Goal: Task Accomplishment & Management: Use online tool/utility

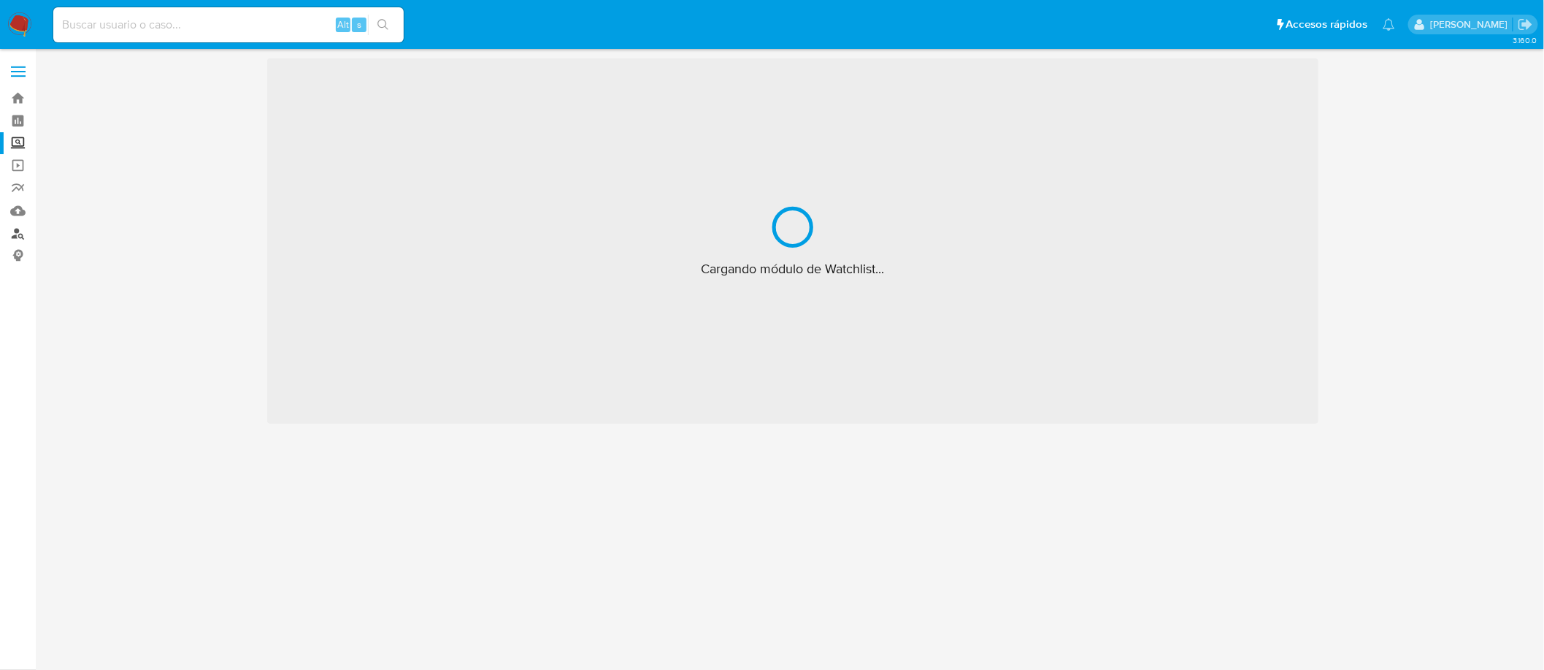
click at [23, 234] on link "Buscador de personas" at bounding box center [87, 233] width 174 height 23
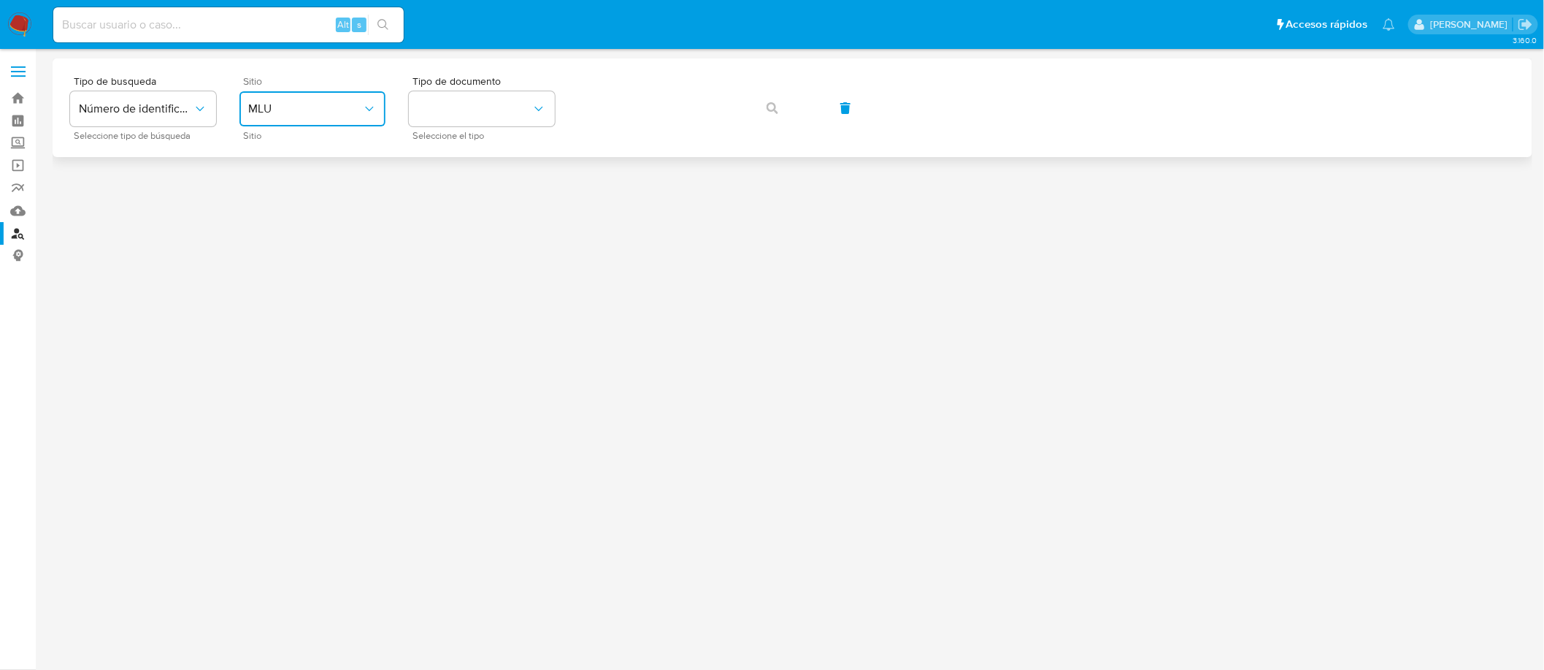
click at [282, 106] on span "MLU" at bounding box center [305, 109] width 114 height 15
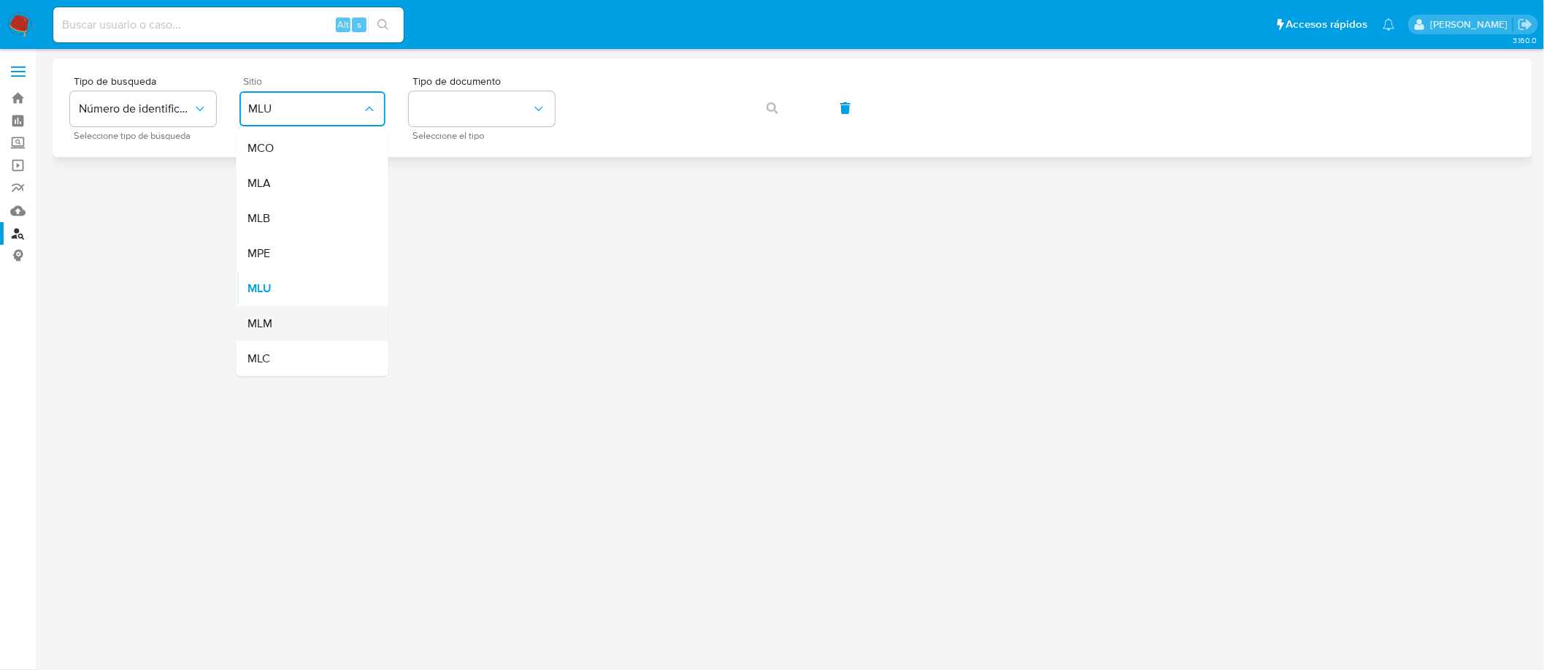
click at [266, 322] on span "MLM" at bounding box center [260, 323] width 25 height 15
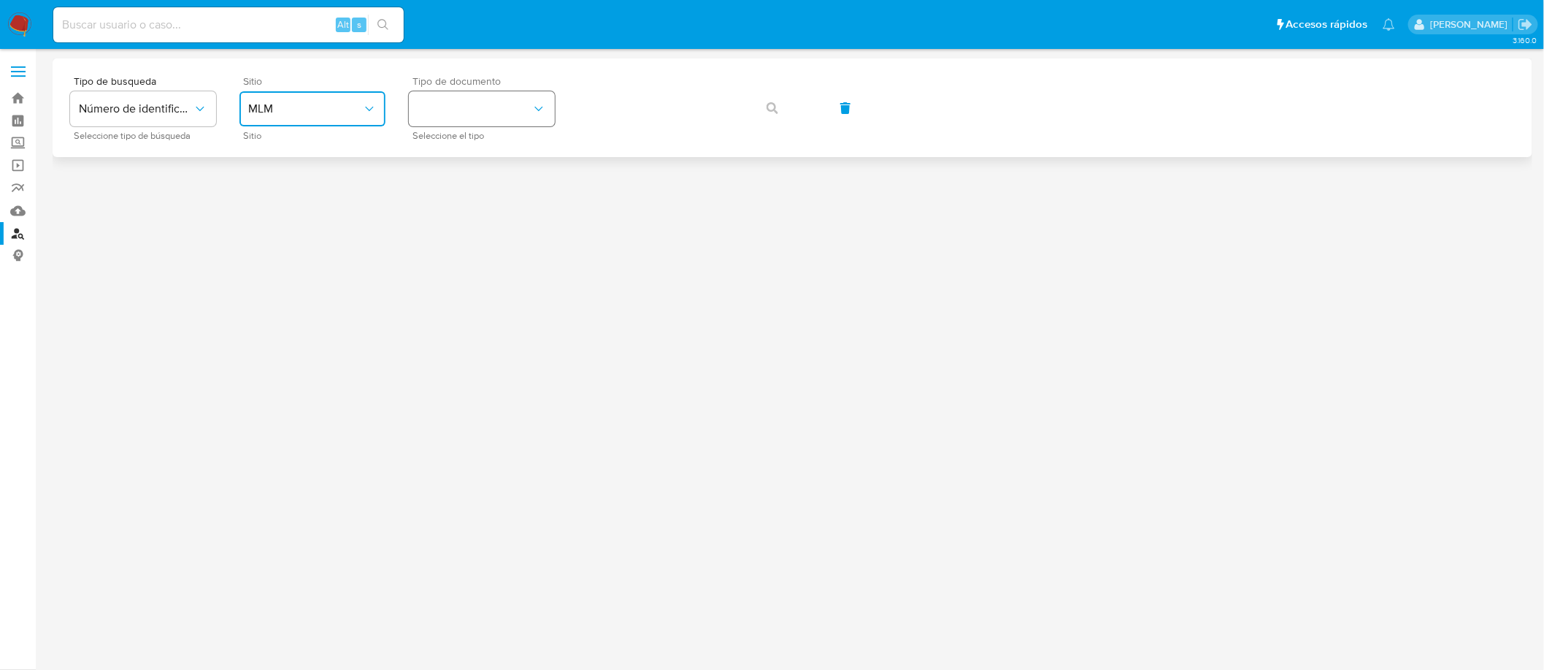
click at [461, 96] on button "identificationType" at bounding box center [482, 108] width 146 height 35
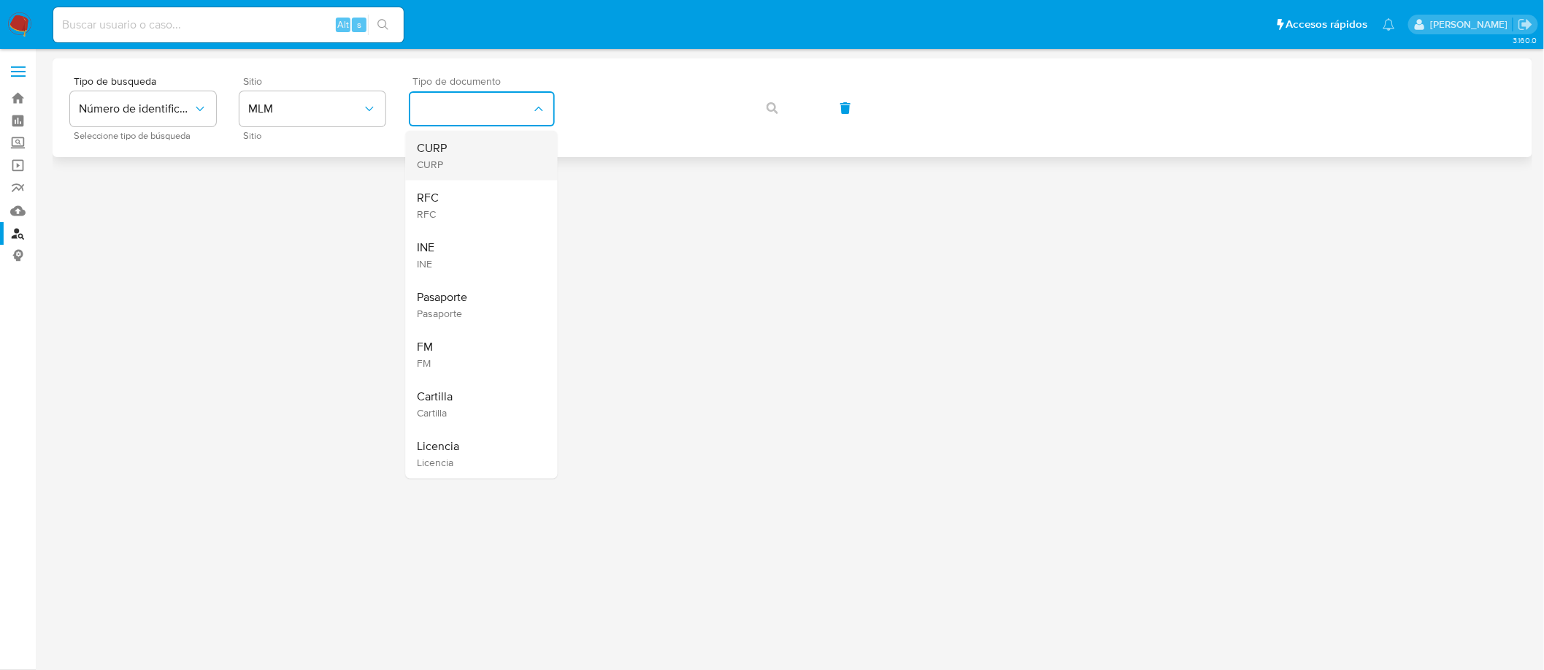
click at [461, 148] on div "CURP CURP" at bounding box center [478, 156] width 120 height 50
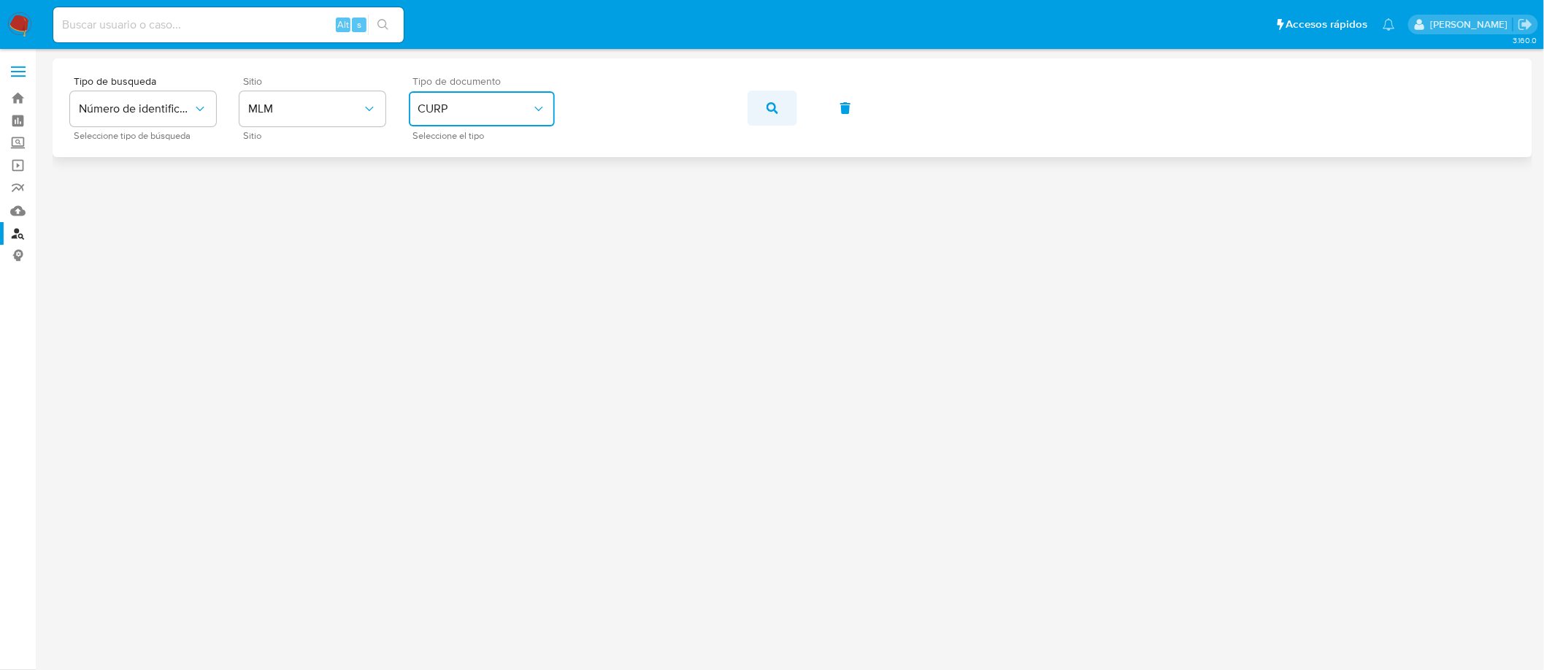
click at [782, 110] on button "button" at bounding box center [773, 108] width 50 height 35
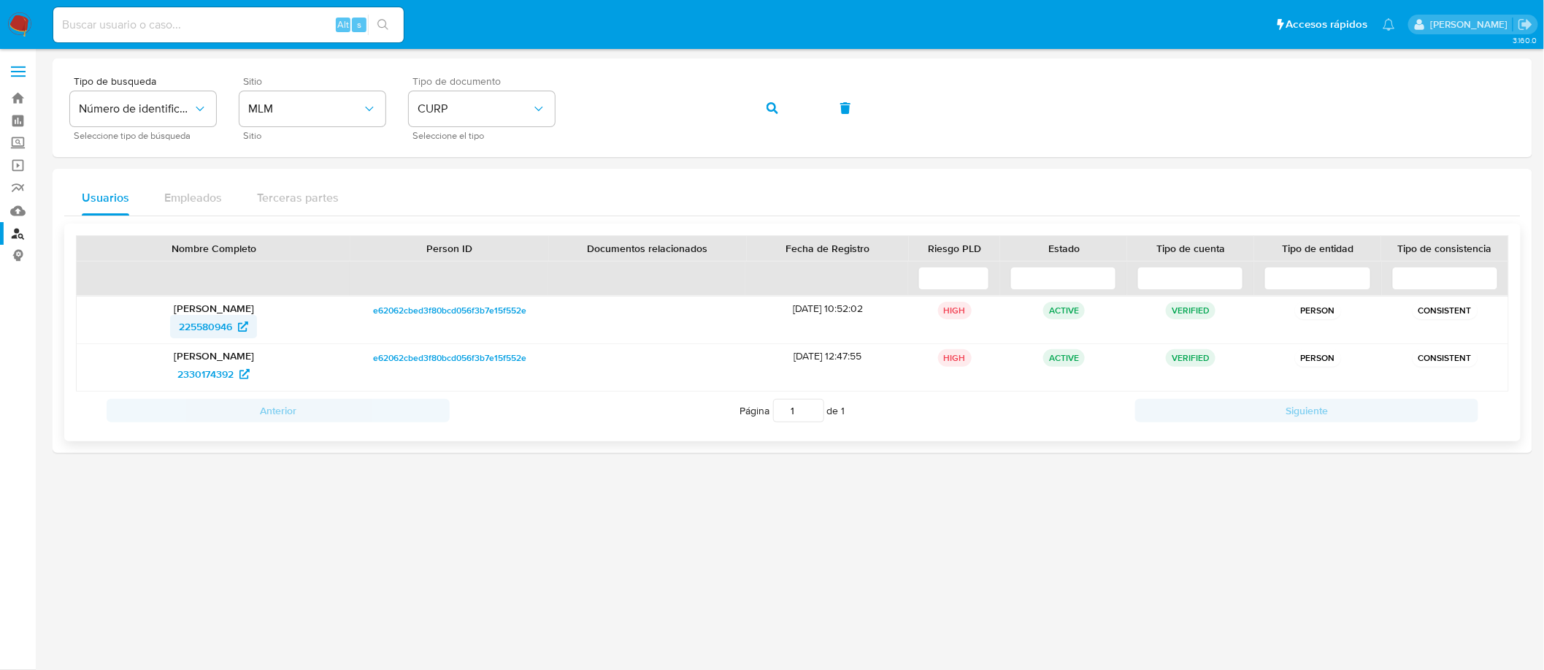
click at [206, 332] on span "225580946" at bounding box center [205, 326] width 53 height 23
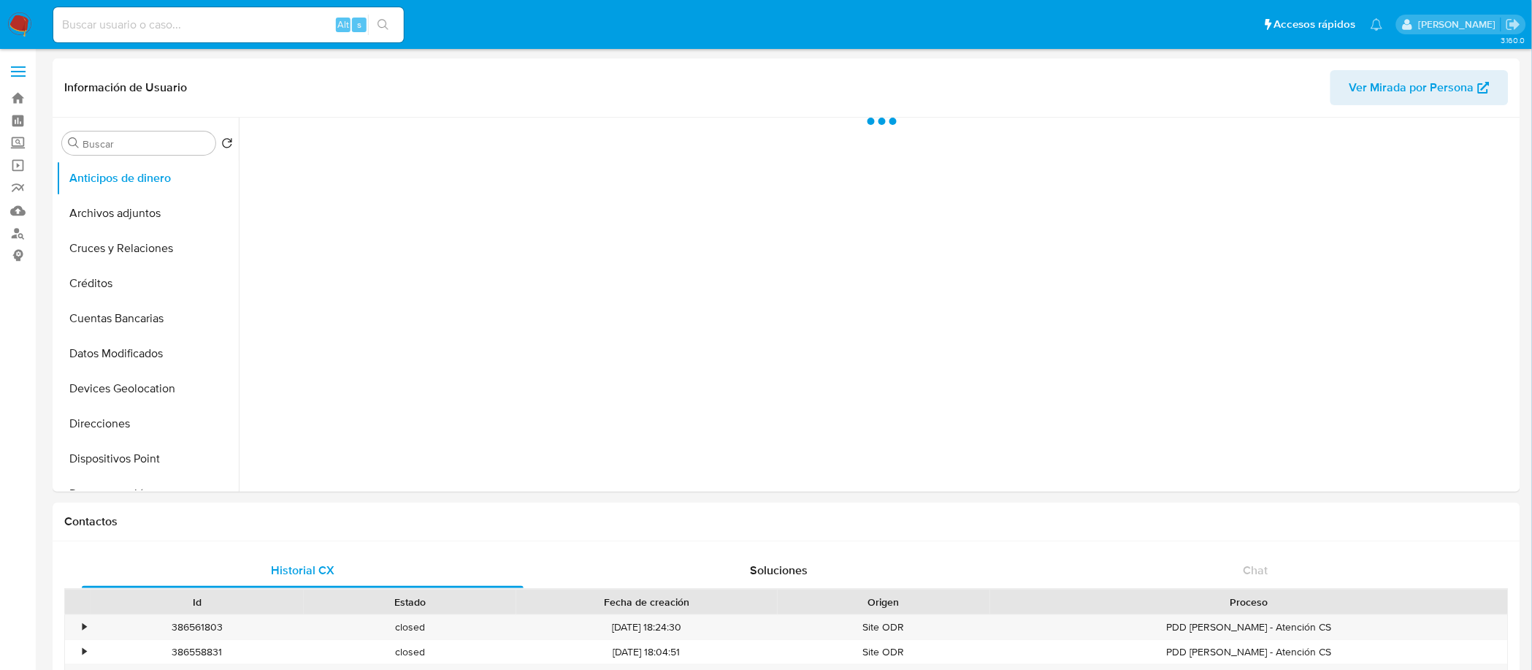
select select "10"
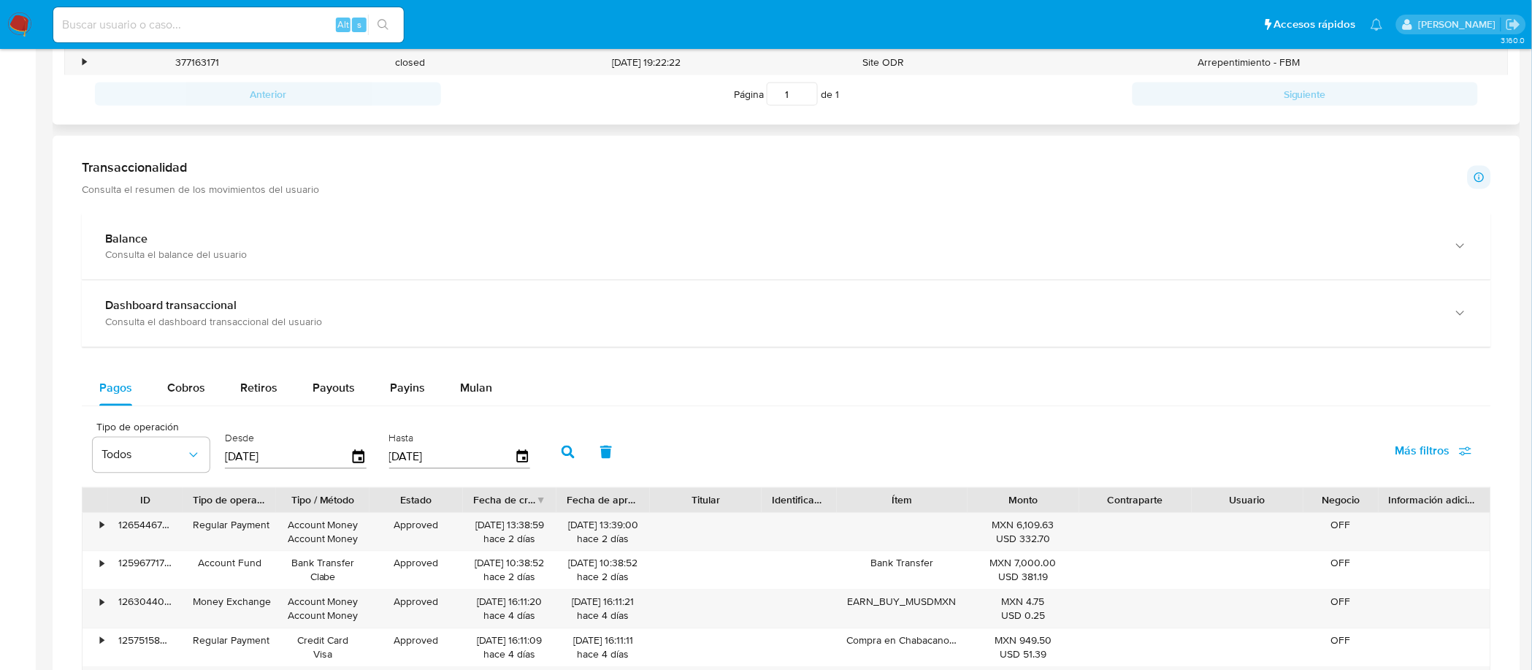
scroll to position [615, 0]
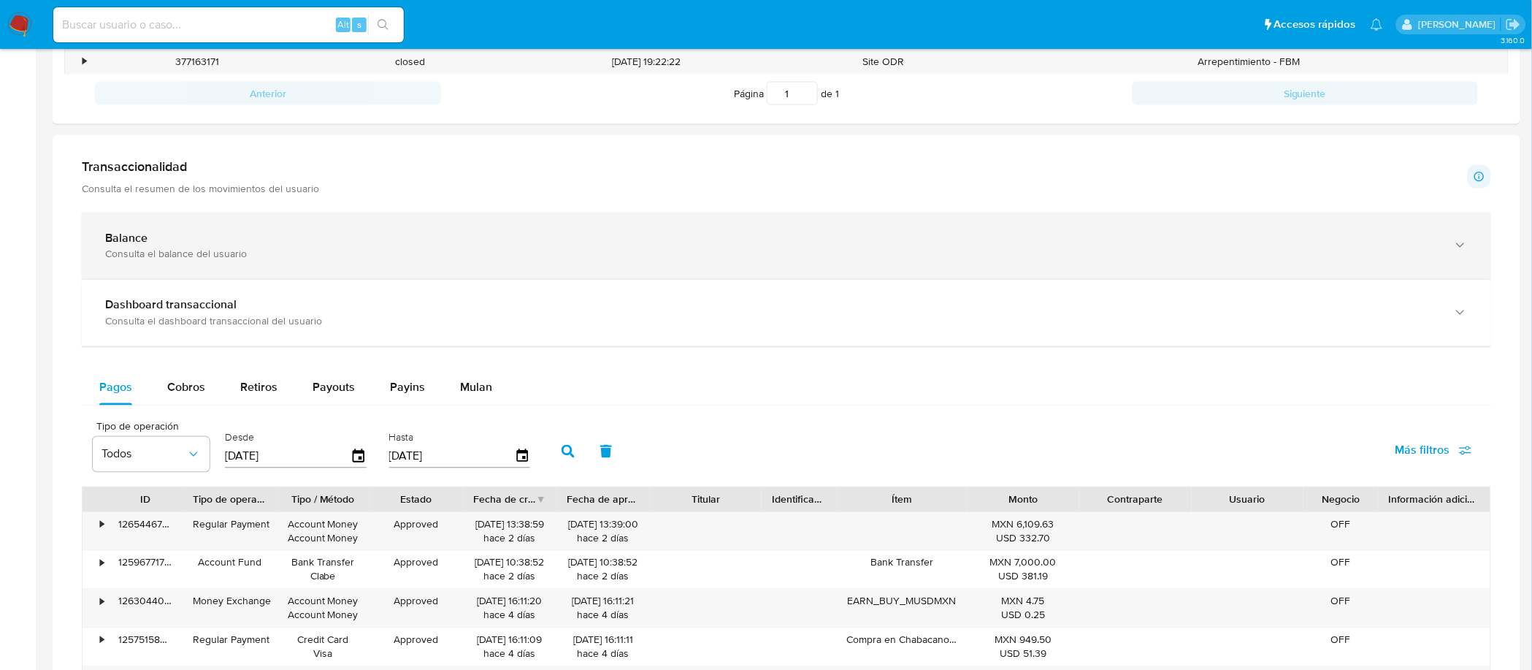
click at [169, 224] on div "Balance Consulta el balance del usuario" at bounding box center [786, 245] width 1409 height 66
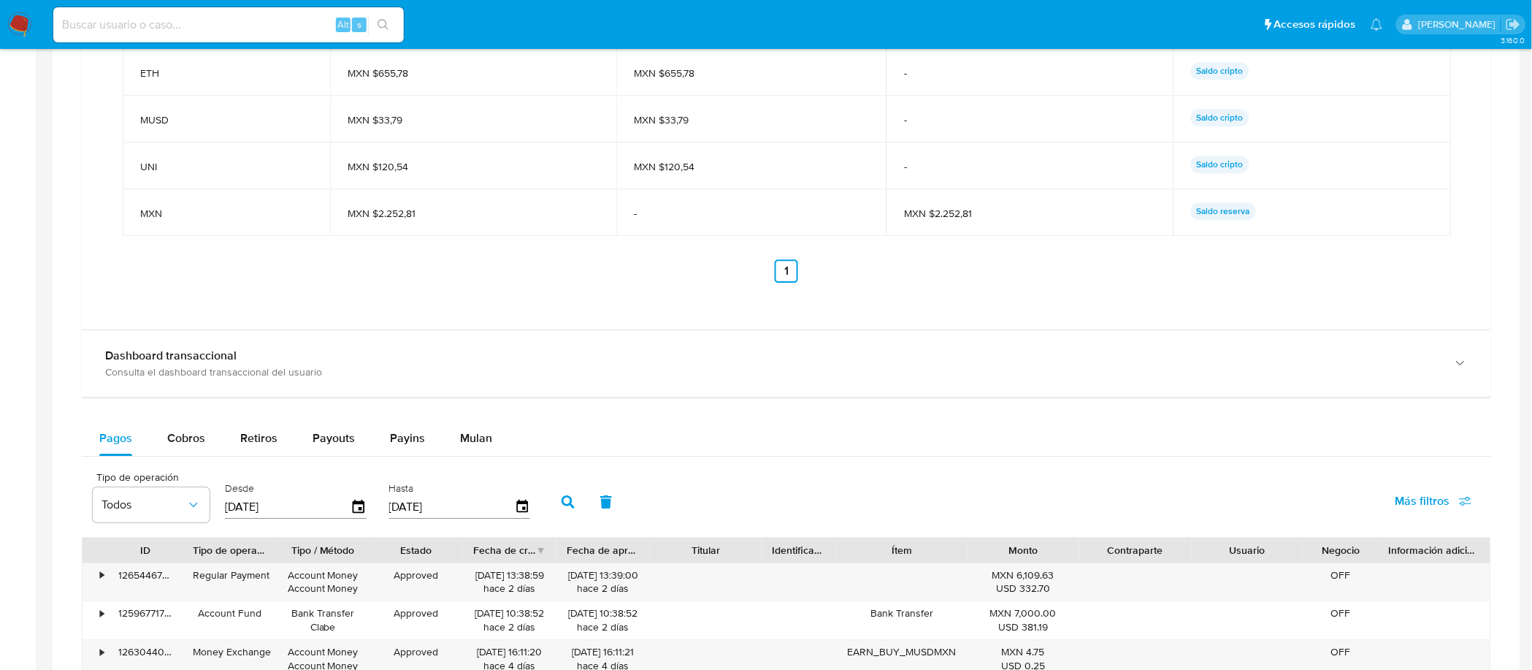
scroll to position [1065, 0]
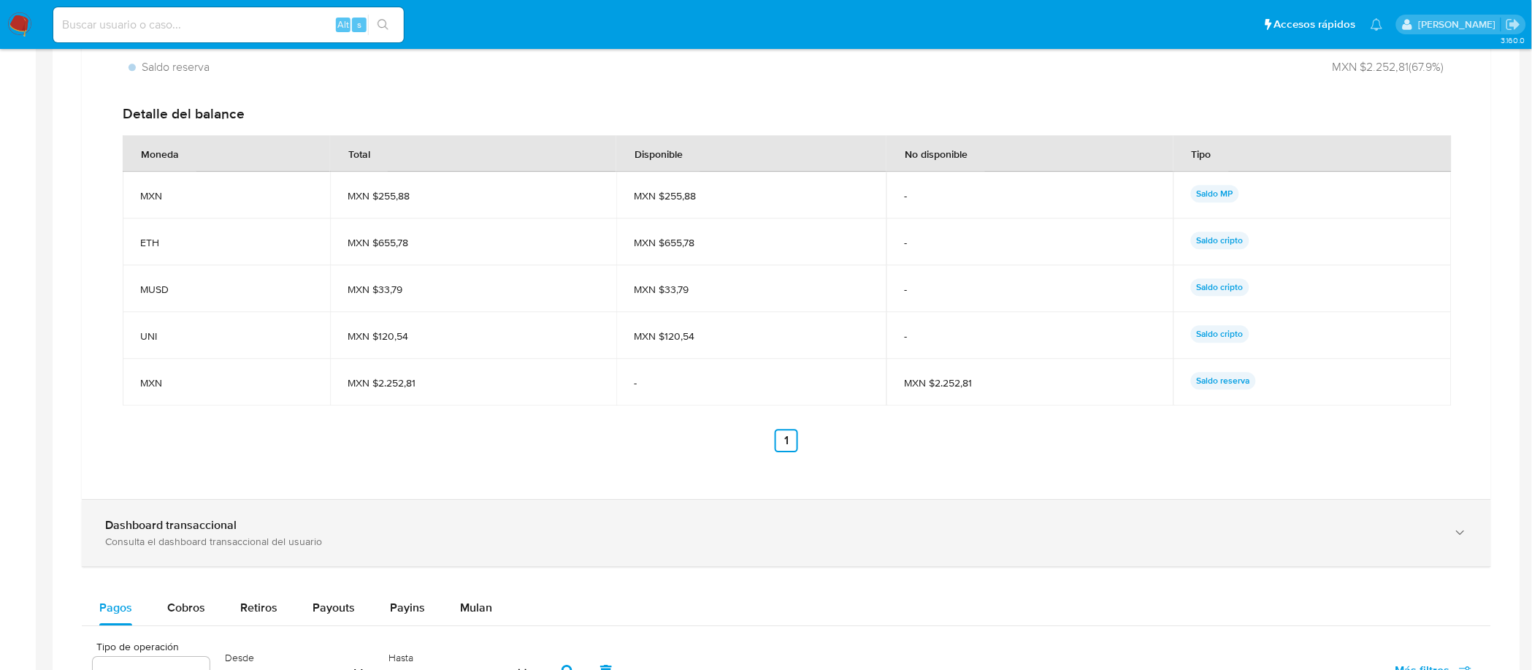
click at [159, 514] on div "Dashboard transaccional Consulta el dashboard transaccional del usuario" at bounding box center [786, 532] width 1409 height 66
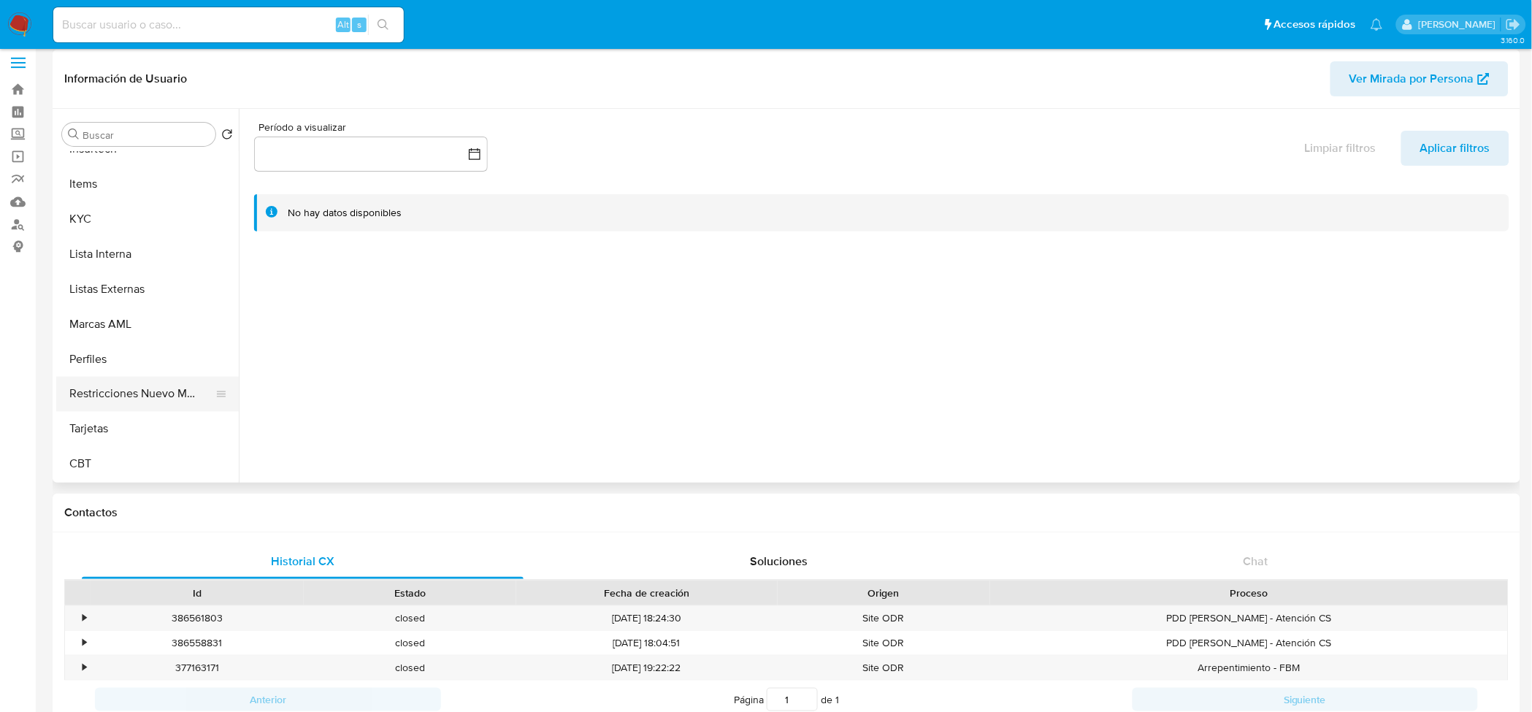
scroll to position [617, 0]
click at [122, 359] on button "Perfiles" at bounding box center [141, 358] width 171 height 35
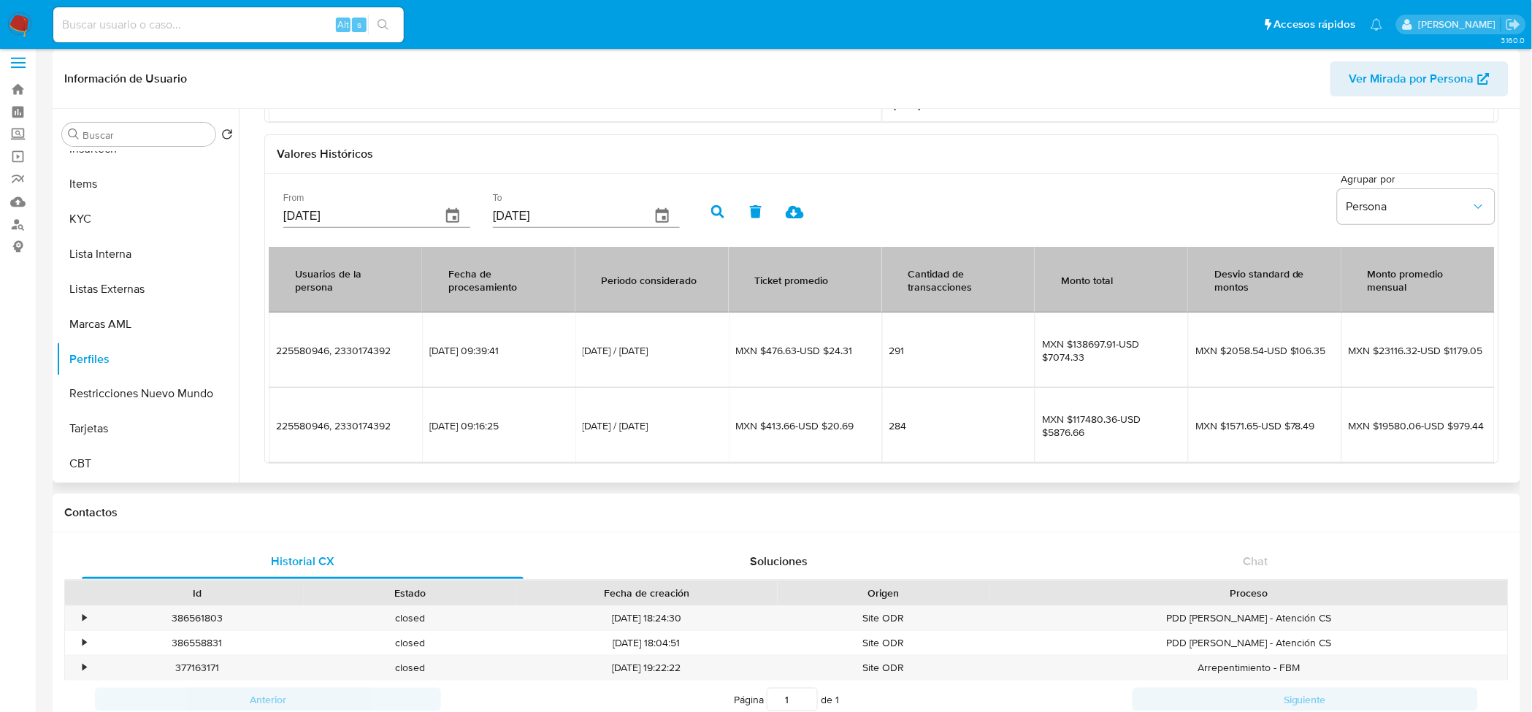
scroll to position [0, 0]
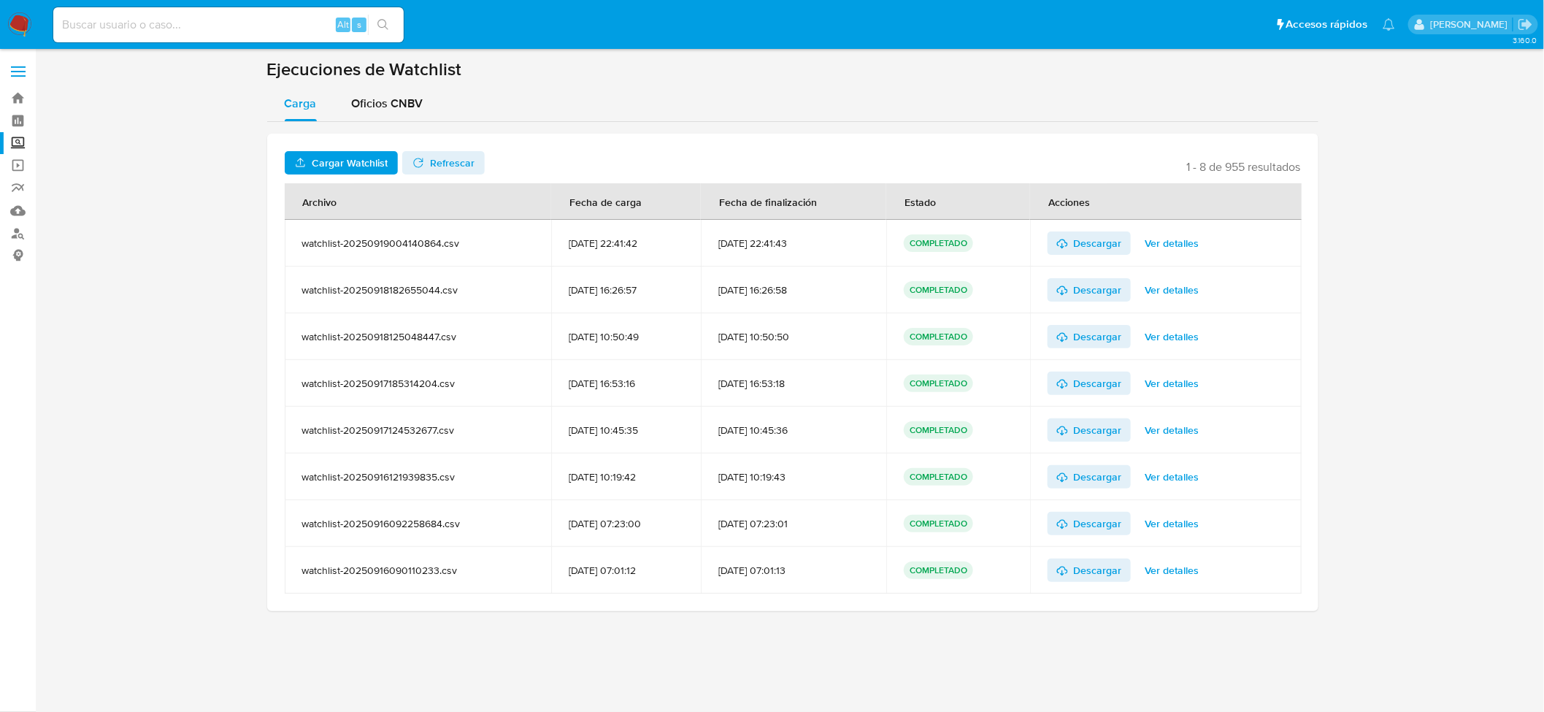
click at [368, 156] on span "Cargar Watchlist" at bounding box center [350, 162] width 76 height 23
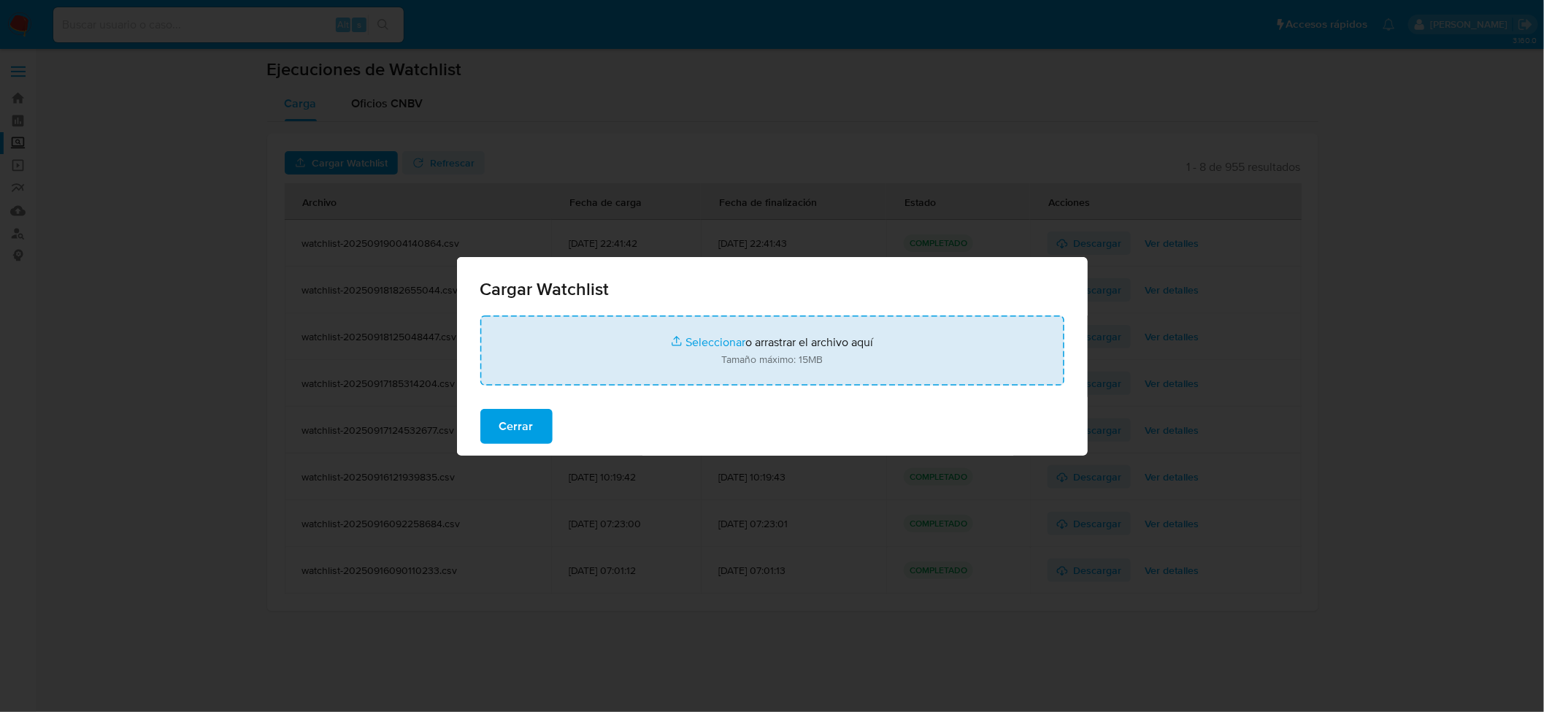
click at [696, 340] on input "file" at bounding box center [772, 350] width 584 height 70
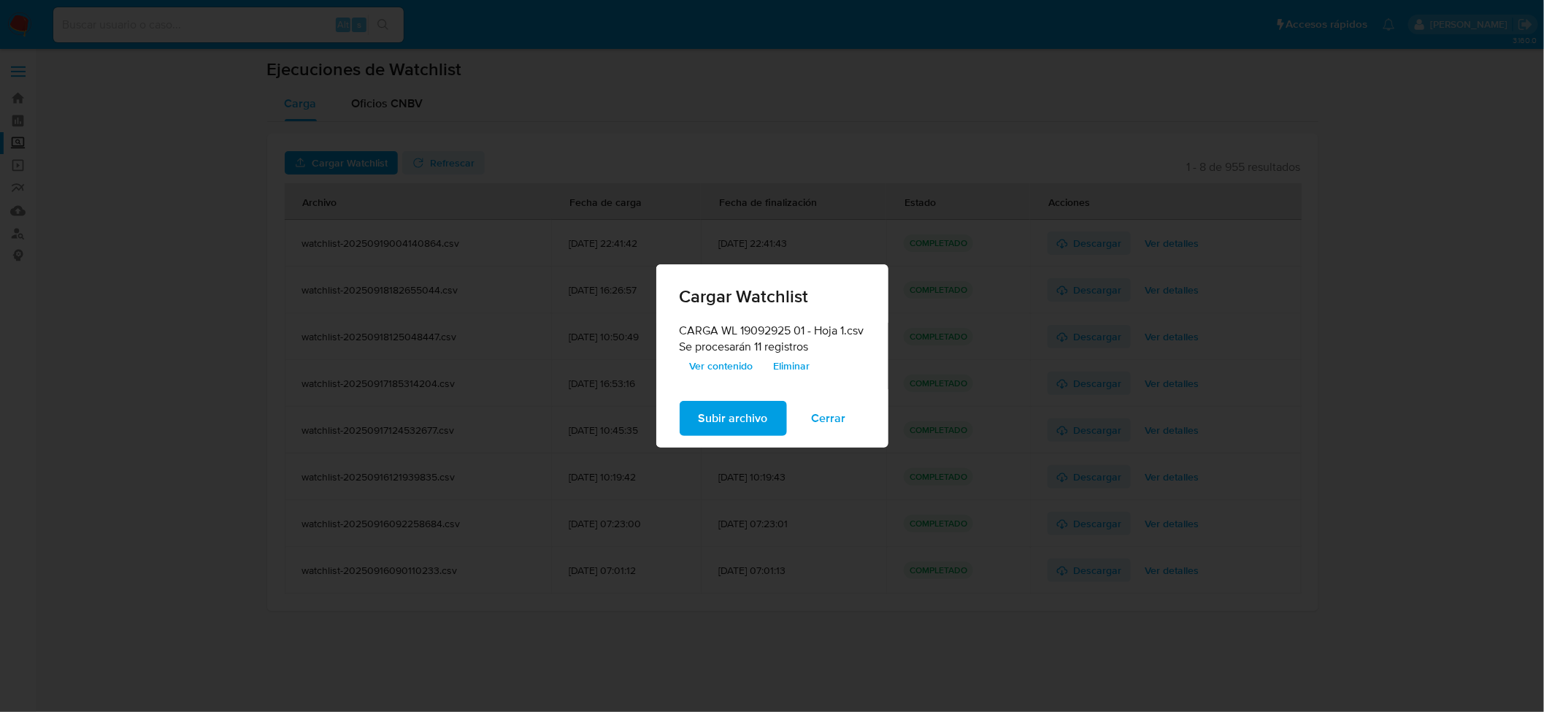
click at [735, 362] on span "Ver contenido" at bounding box center [722, 366] width 64 height 20
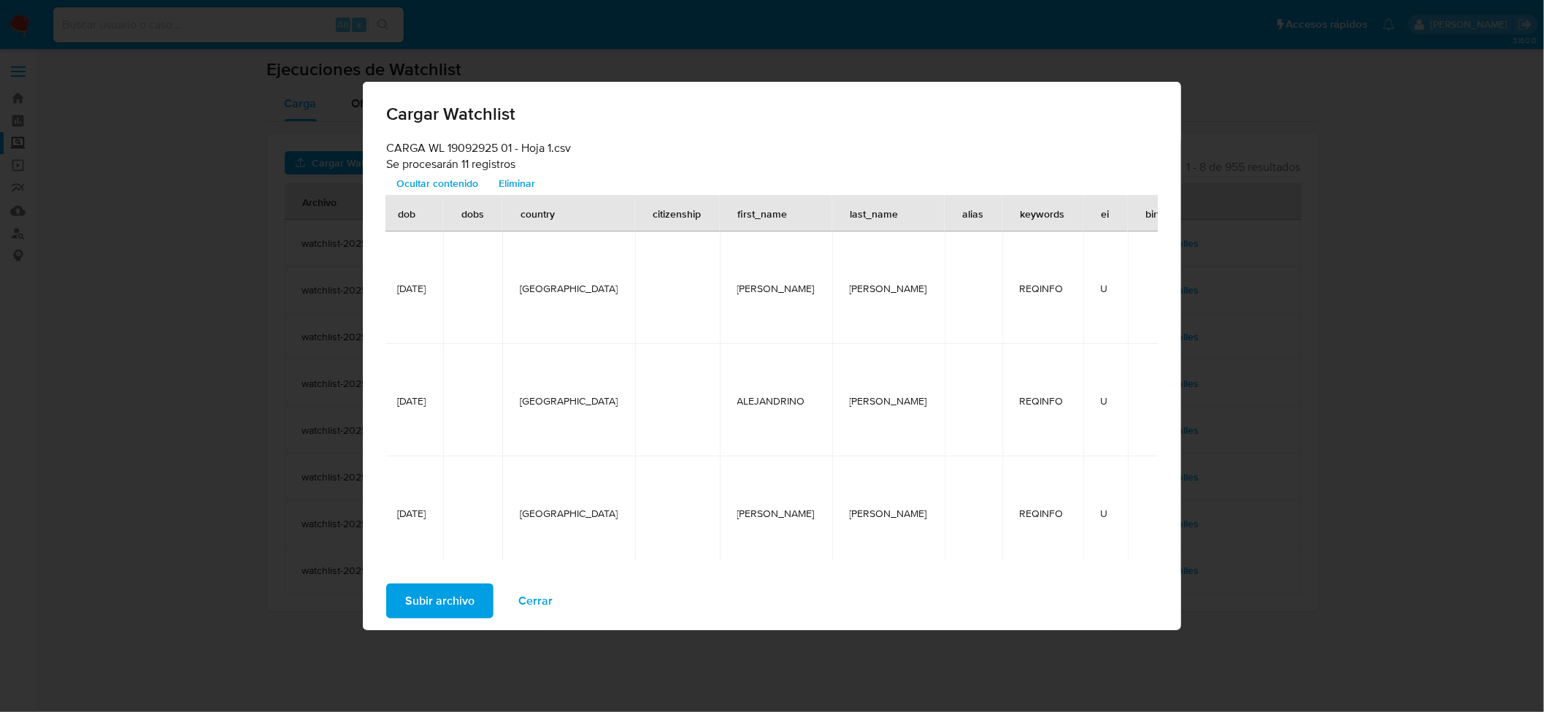
scroll to position [0, 443]
click at [457, 596] on span "Subir archivo" at bounding box center [439, 601] width 69 height 32
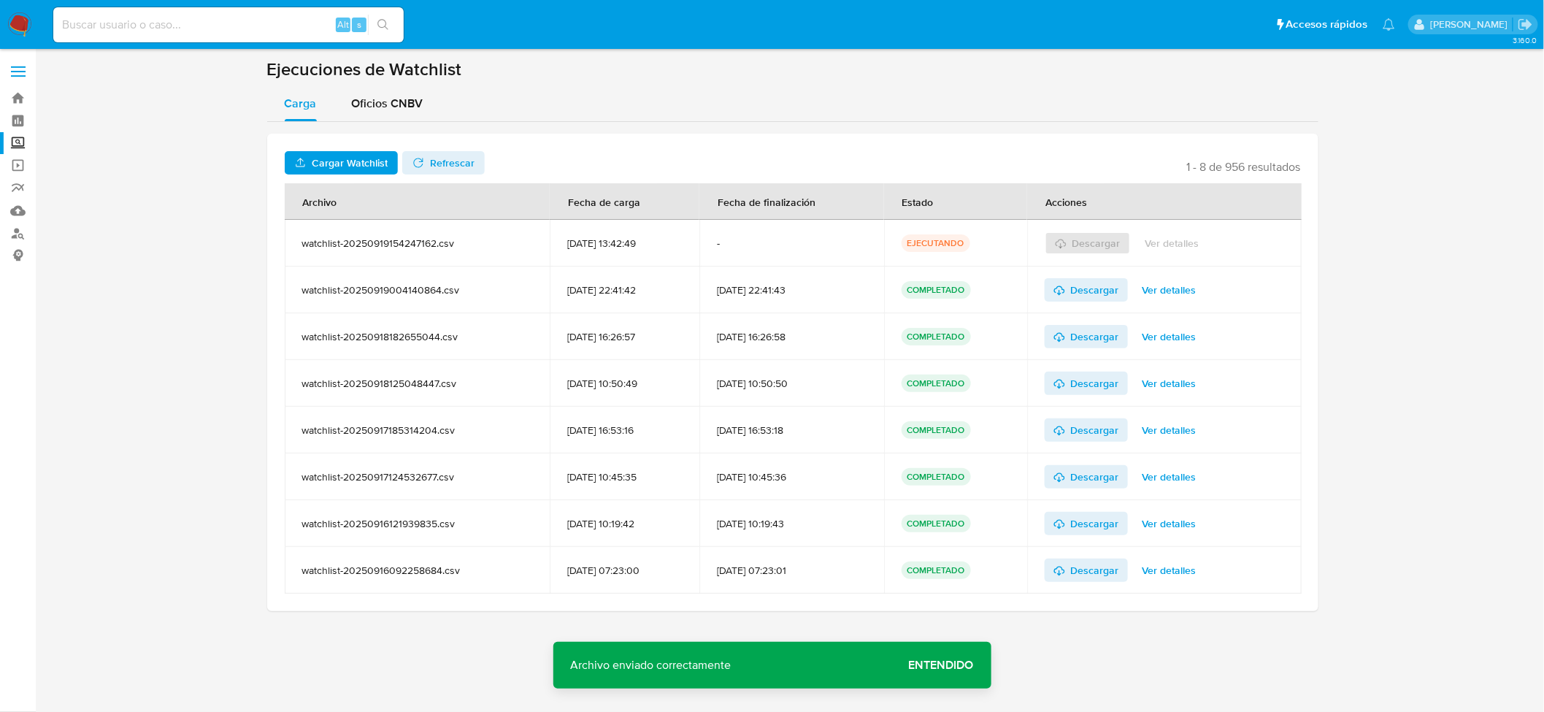
click at [439, 164] on span "Refrescar" at bounding box center [452, 162] width 45 height 23
click at [1163, 237] on span "Ver detalles" at bounding box center [1173, 243] width 54 height 20
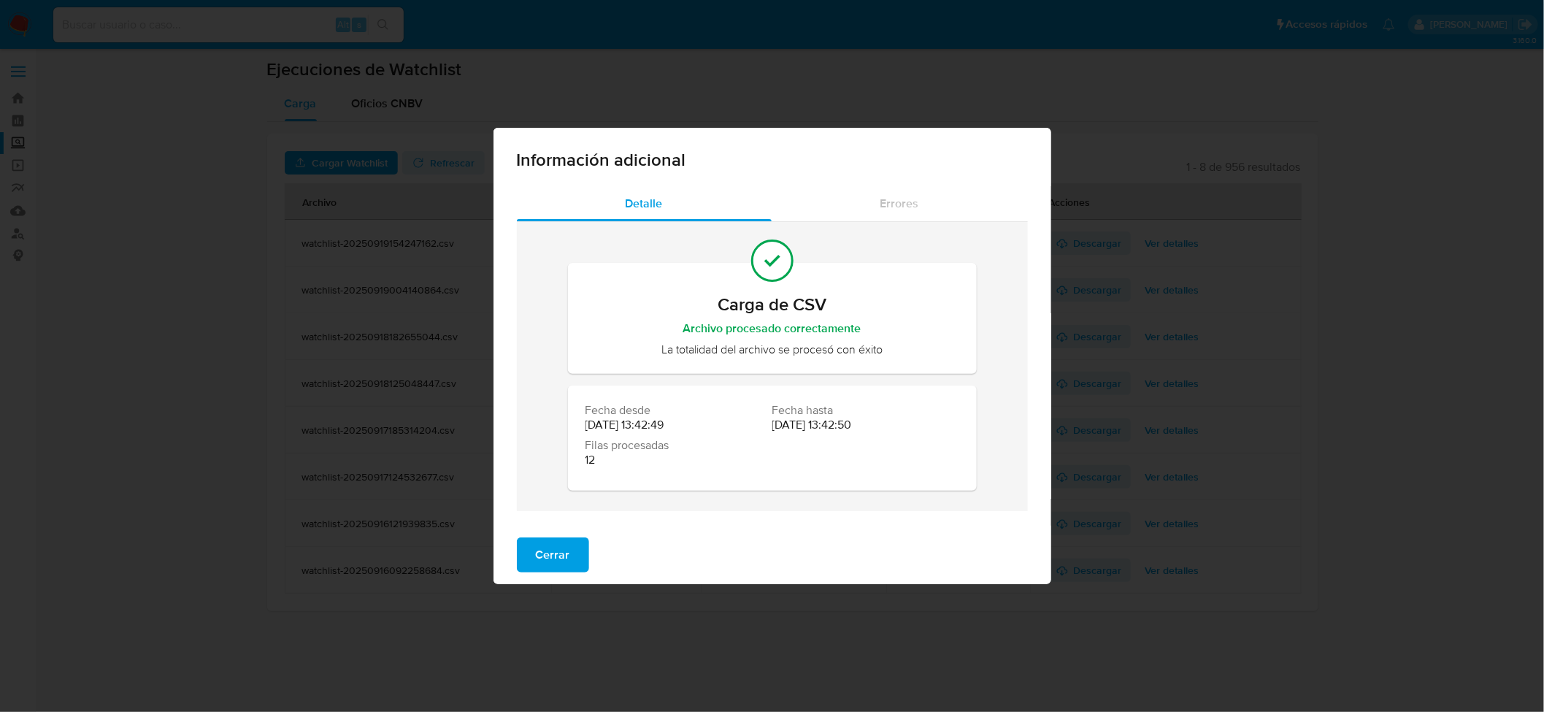
click at [570, 537] on button "Cerrar" at bounding box center [553, 554] width 72 height 35
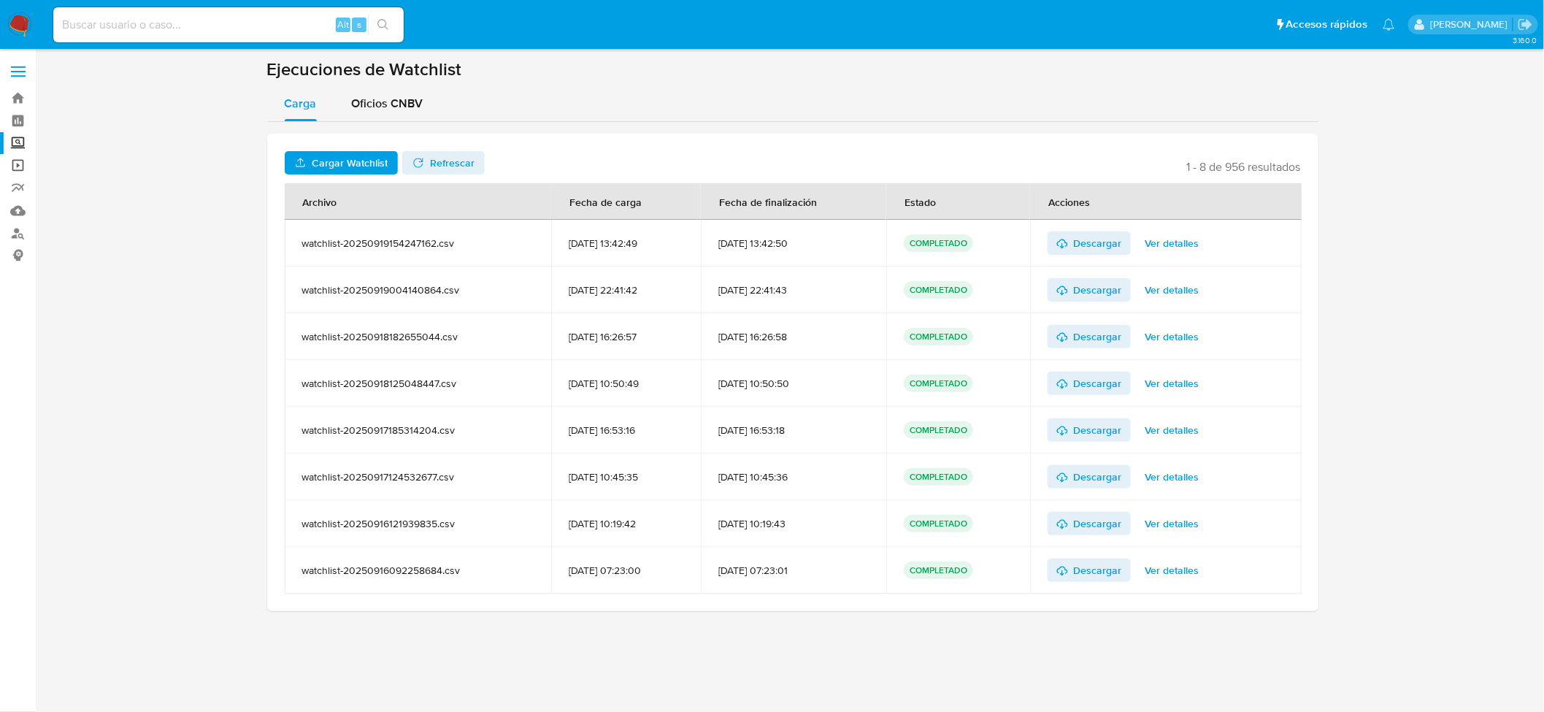
click at [18, 169] on link "Operaciones masivas" at bounding box center [87, 165] width 174 height 23
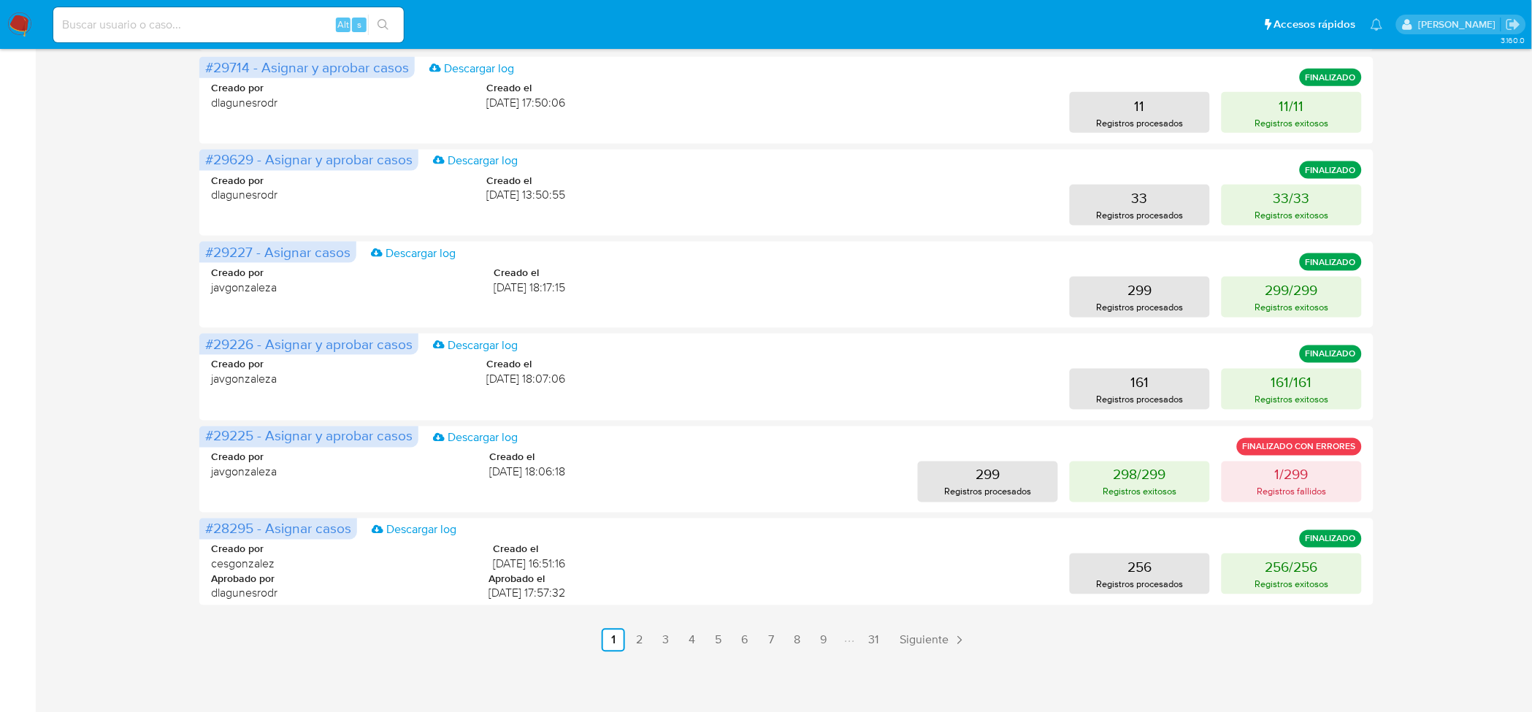
scroll to position [507, 0]
click at [631, 637] on link "2" at bounding box center [639, 639] width 23 height 23
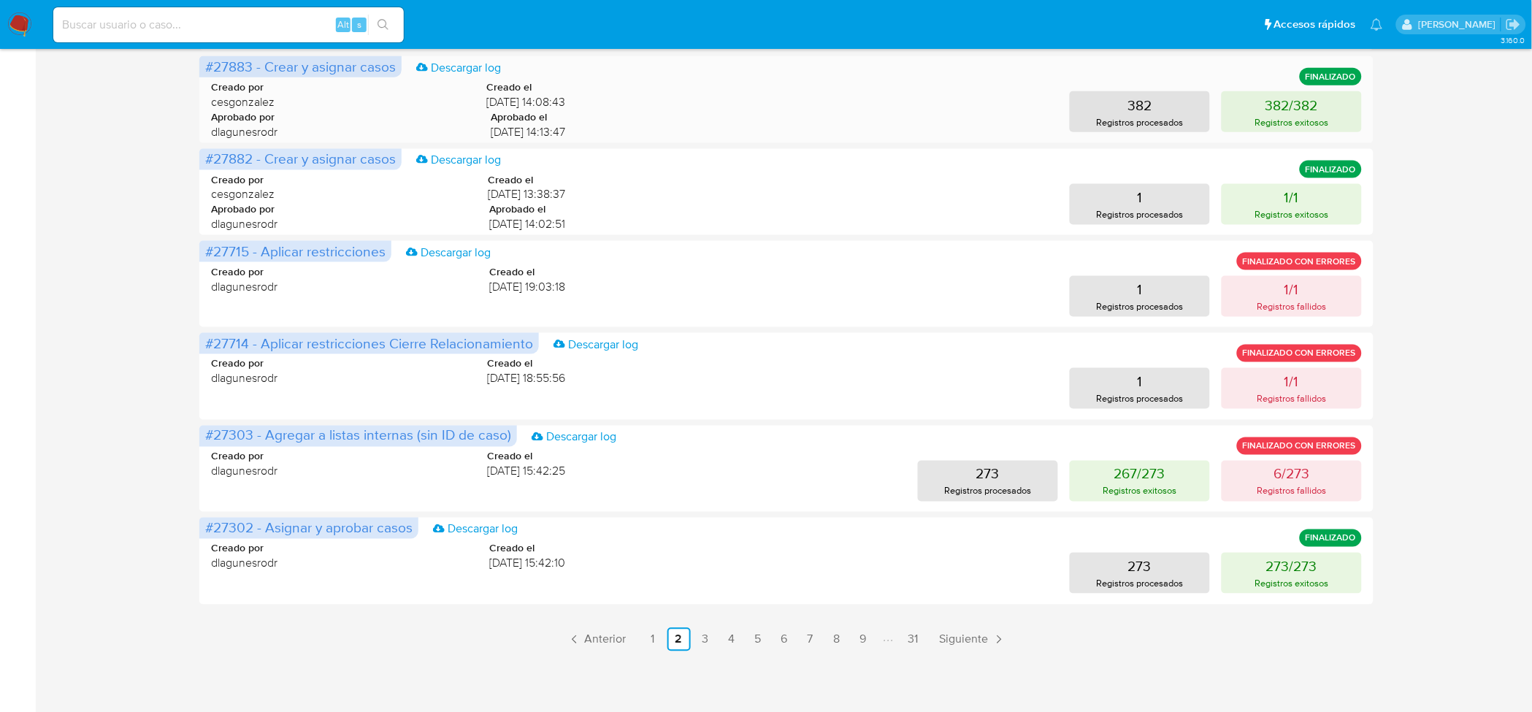
scroll to position [506, 0]
click at [714, 643] on link "3" at bounding box center [705, 640] width 23 height 23
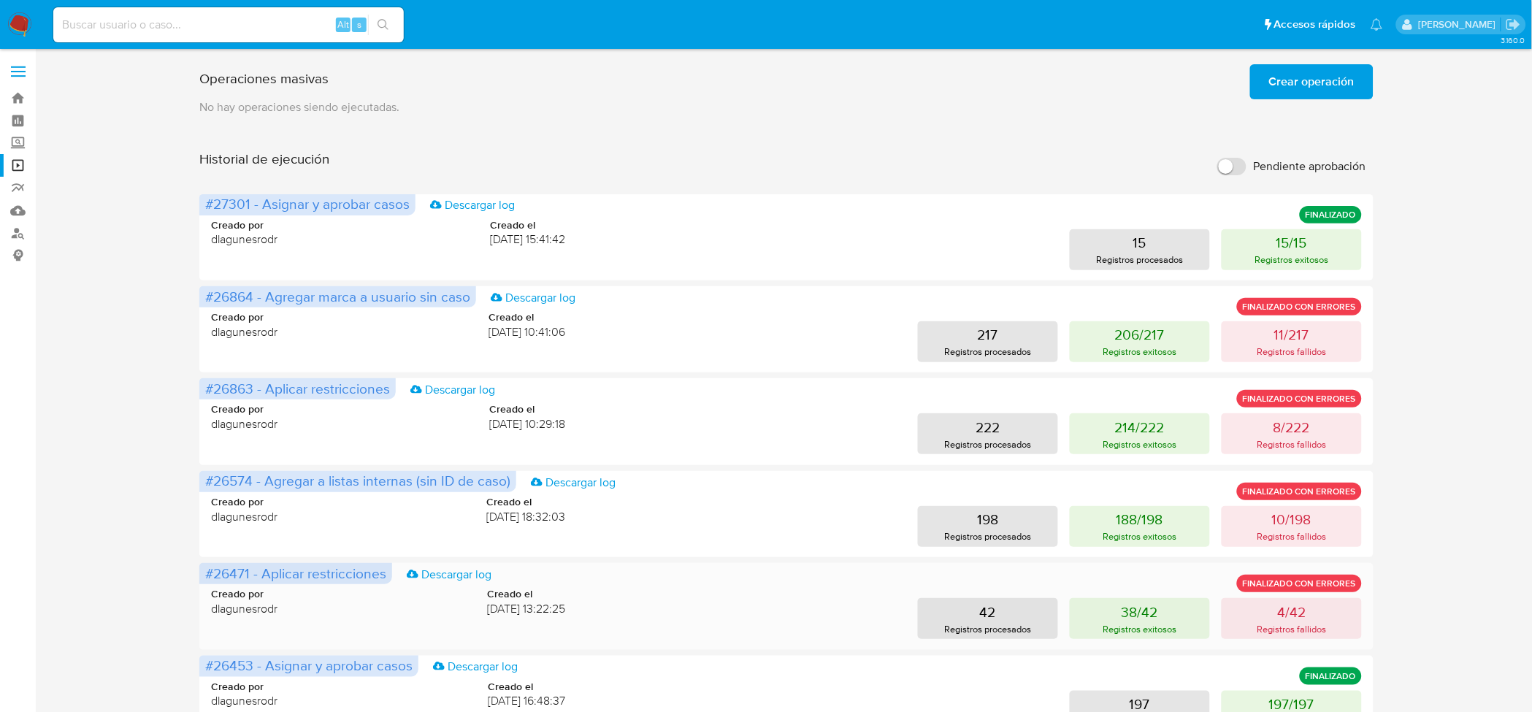
scroll to position [507, 0]
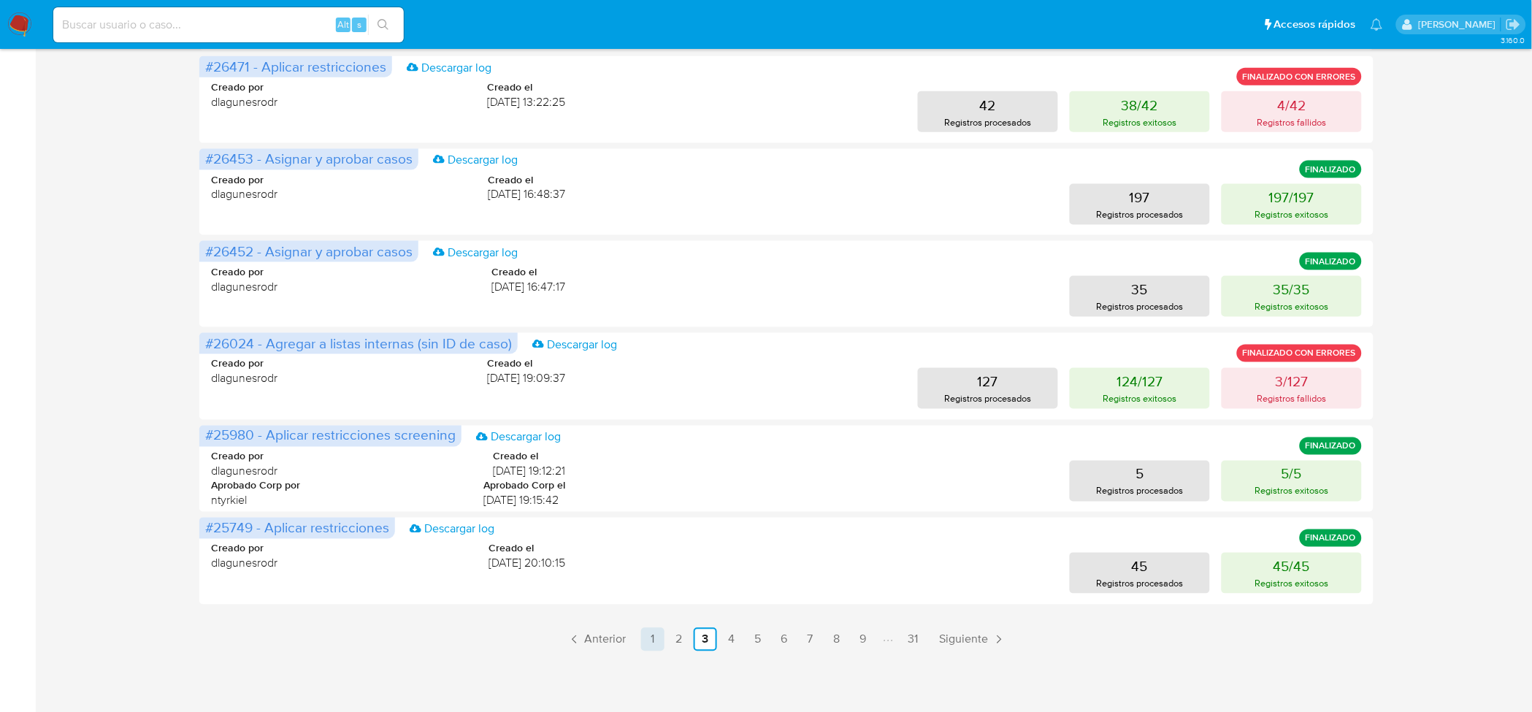
click at [652, 650] on link "1" at bounding box center [652, 639] width 23 height 23
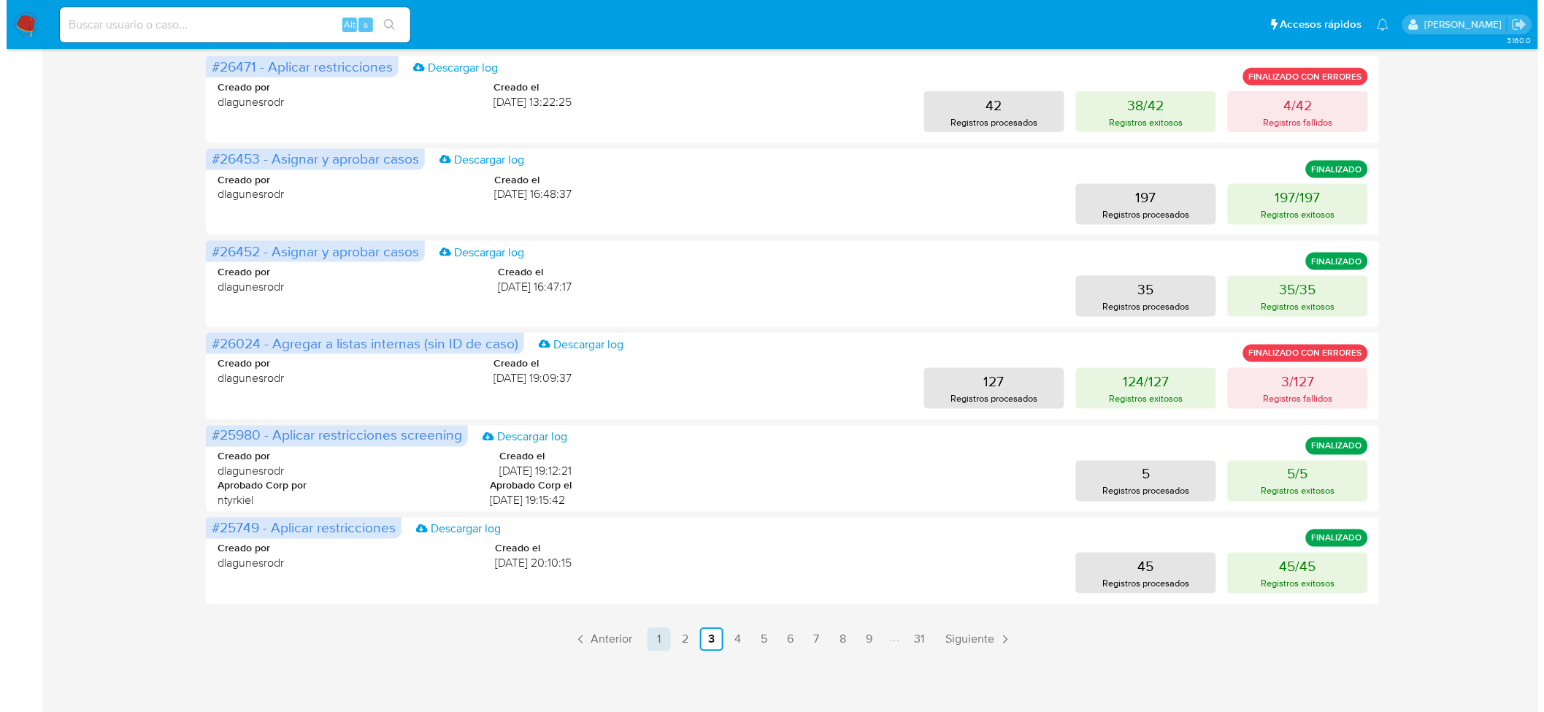
scroll to position [0, 0]
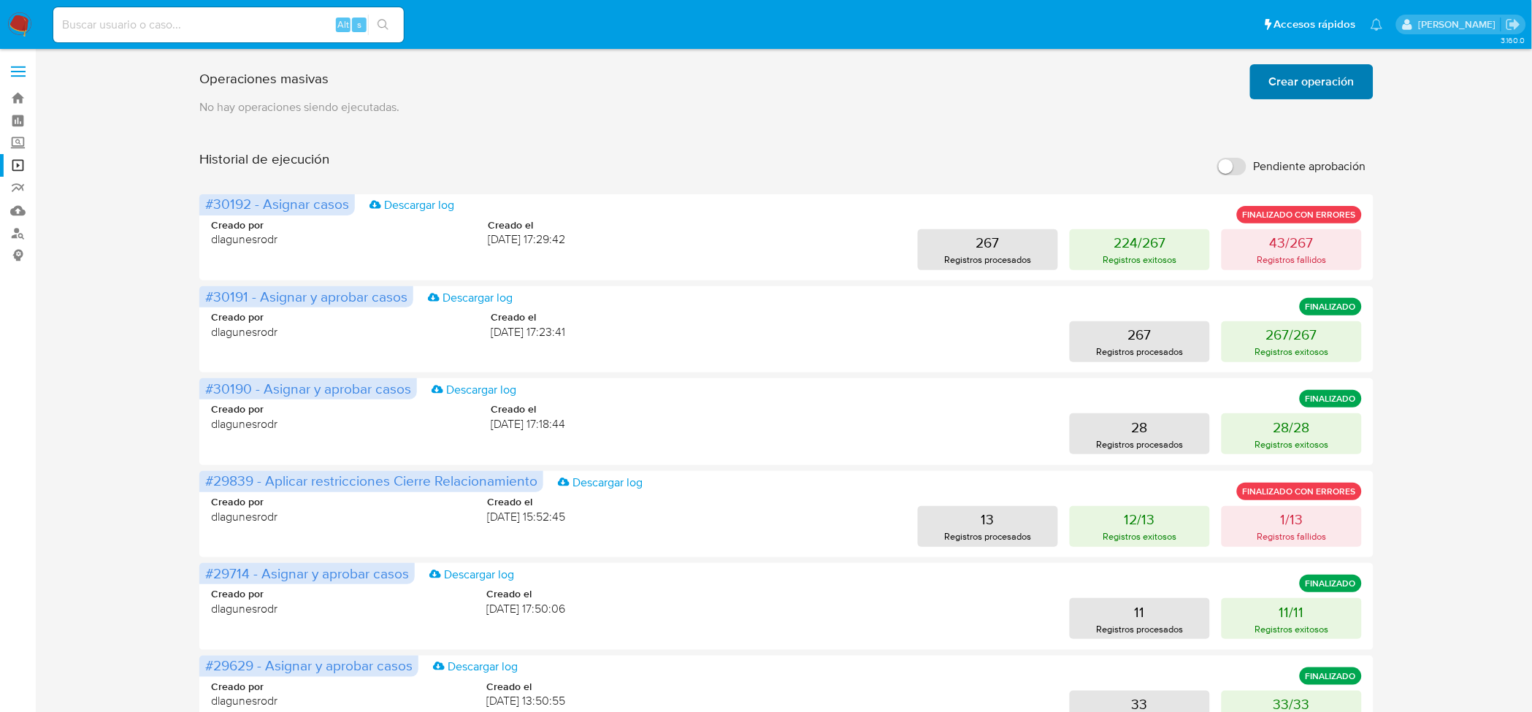
click at [1300, 74] on span "Crear operación" at bounding box center [1311, 82] width 85 height 32
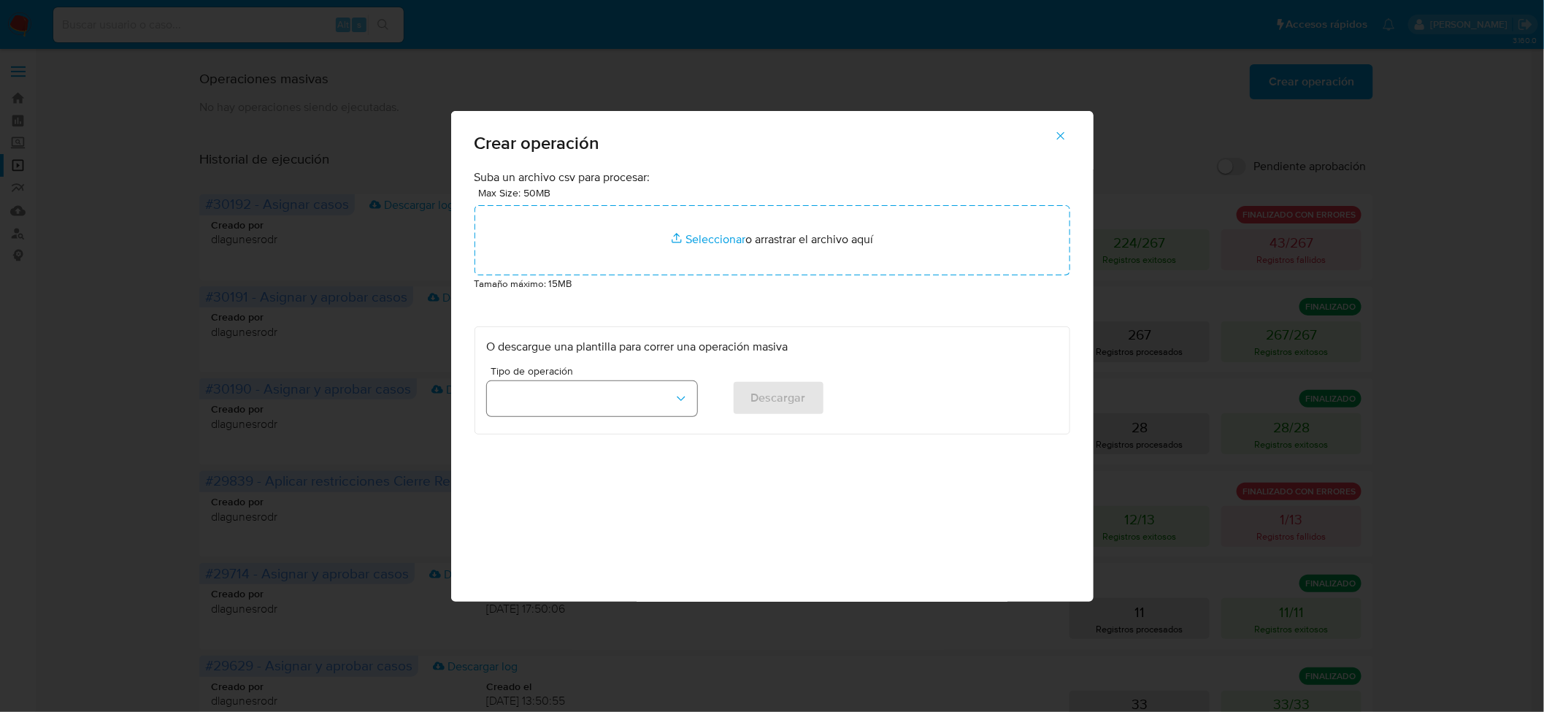
click at [589, 411] on button "button" at bounding box center [592, 398] width 210 height 35
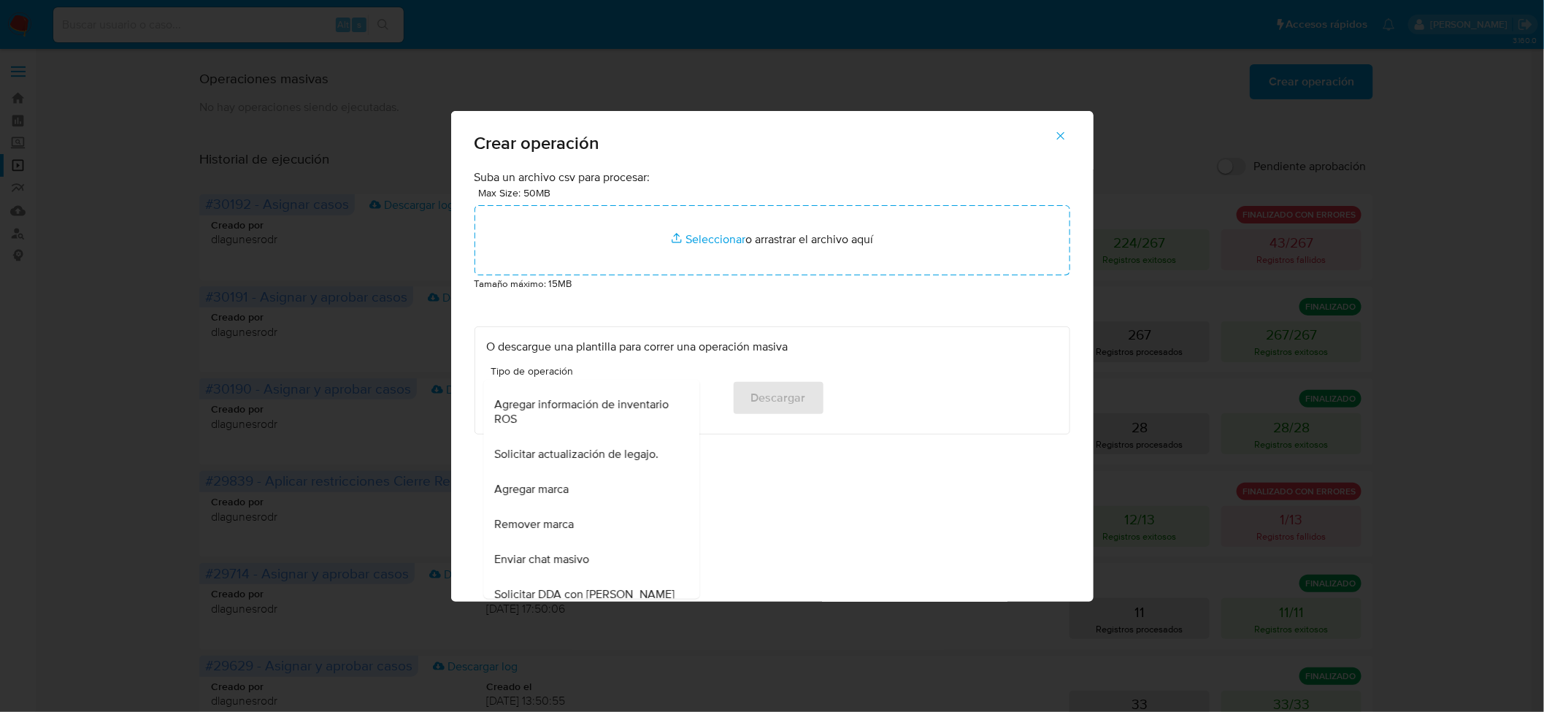
scroll to position [650, 0]
click at [581, 459] on span "Solicitar actualización de legajo." at bounding box center [577, 451] width 164 height 15
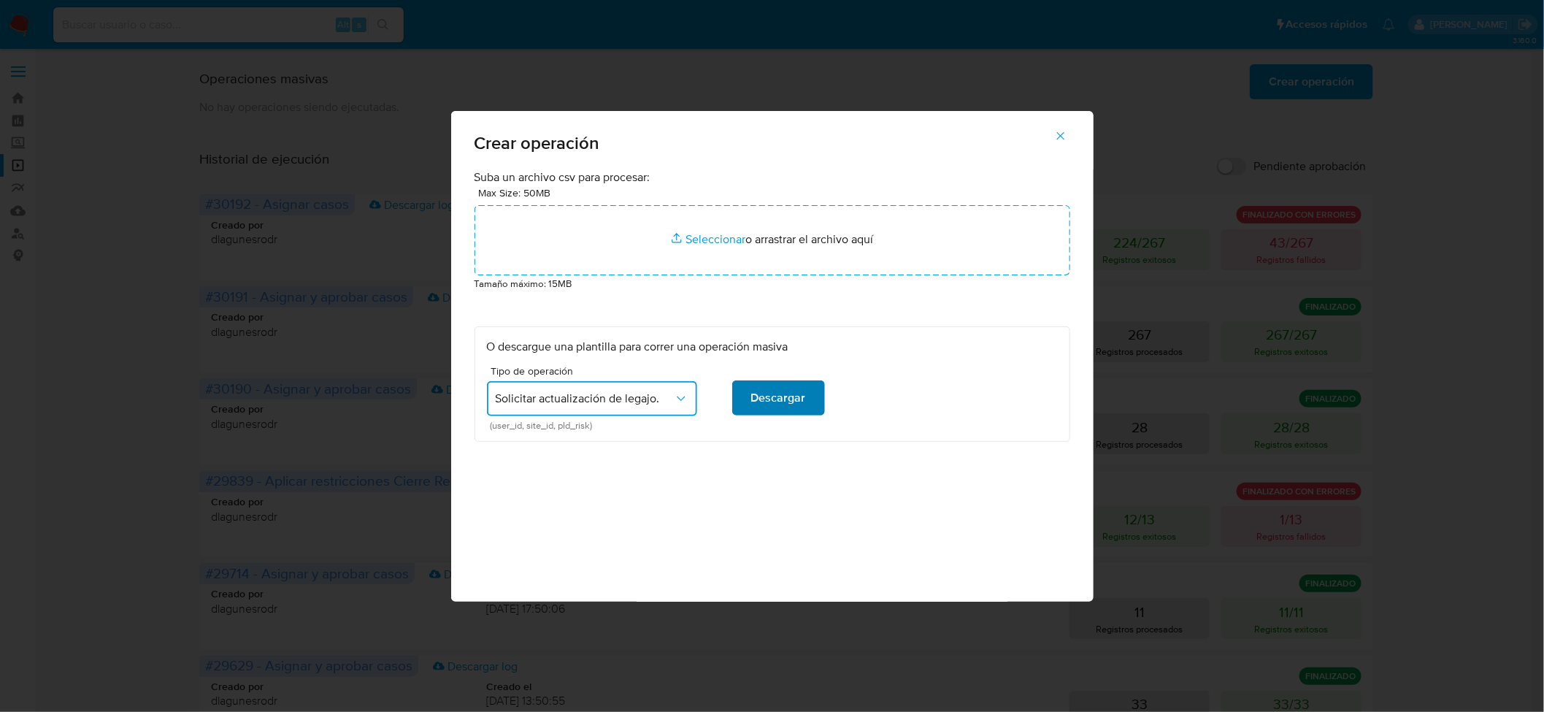
click at [743, 400] on button "Descargar" at bounding box center [778, 397] width 93 height 35
